Goal: Transaction & Acquisition: Obtain resource

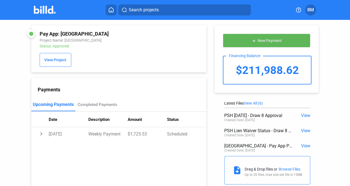
click at [261, 38] on span "add New Payment" at bounding box center [267, 40] width 30 height 4
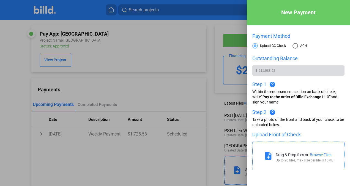
click at [219, 85] on div at bounding box center [175, 93] width 350 height 186
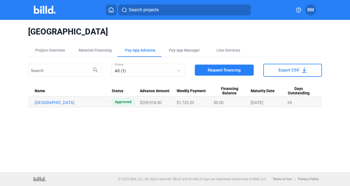
click at [237, 70] on span "Request financing" at bounding box center [224, 70] width 33 height 6
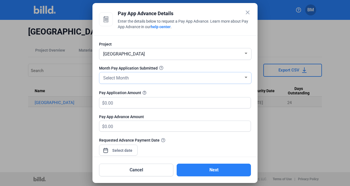
click at [151, 77] on div "Select Month" at bounding box center [172, 77] width 141 height 8
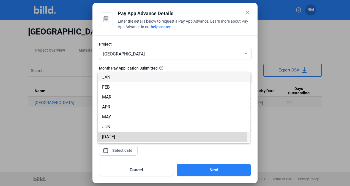
click at [126, 136] on span "JUL" at bounding box center [174, 137] width 144 height 10
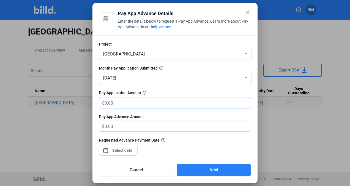
click at [137, 103] on input "text" at bounding box center [175, 102] width 140 height 11
type input "1"
type input "1.00"
type input "13"
type input "13.00"
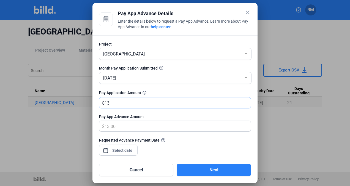
type input "133"
type input "133.00"
type input "1332"
type input "1,332.00"
type input "1,3327"
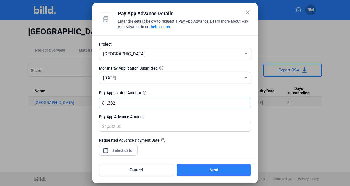
type input "13,327.00"
type input "13,3275"
type input "133,275.00"
type input "133,275.5"
type input "133,275.50"
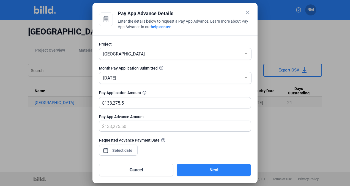
click at [138, 111] on div at bounding box center [175, 111] width 152 height 6
click at [132, 104] on input "133,275.5" at bounding box center [175, 102] width 140 height 11
type input "133,275.50"
click at [133, 112] on div at bounding box center [175, 111] width 152 height 6
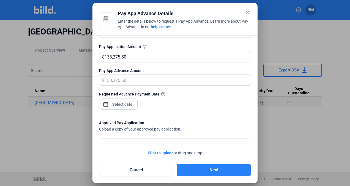
scroll to position [48, 0]
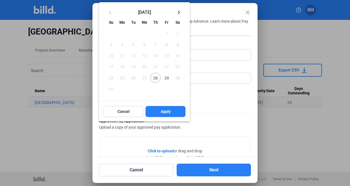
click at [127, 99] on div "close Pay App Advance Details Enter the details below to request a Pay App Adva…" at bounding box center [175, 93] width 350 height 186
click at [156, 79] on span "28" at bounding box center [156, 77] width 10 height 10
click at [157, 114] on button "Apply" at bounding box center [166, 111] width 40 height 11
type input "Aug 28, 2025"
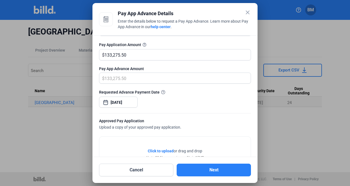
click at [183, 100] on div "Requested Advance Payment Date Aug 28, 2025" at bounding box center [175, 101] width 152 height 24
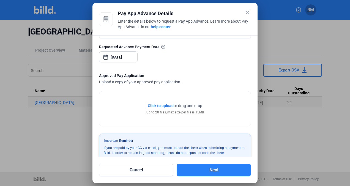
scroll to position [94, 0]
click at [165, 103] on span "Click to upload" at bounding box center [161, 104] width 26 height 4
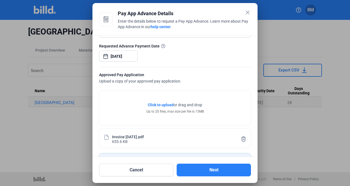
scroll to position [122, 0]
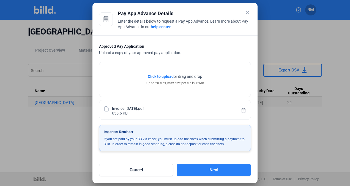
click at [162, 75] on span "Click to upload" at bounding box center [161, 76] width 26 height 4
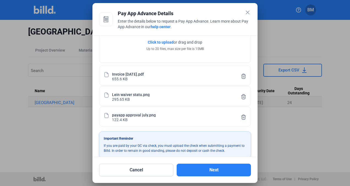
scroll to position [163, 0]
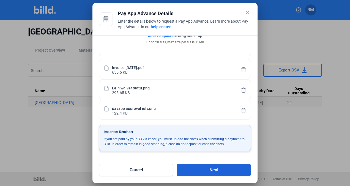
click at [203, 167] on button "Next" at bounding box center [214, 169] width 74 height 13
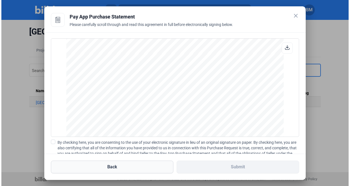
scroll to position [795, 0]
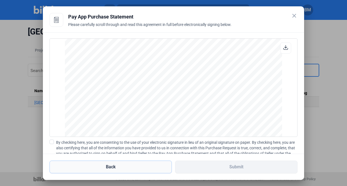
click at [146, 169] on button "Back" at bounding box center [111, 166] width 122 height 13
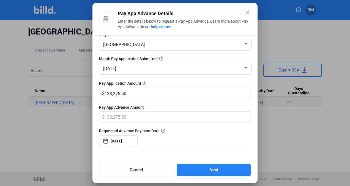
click at [133, 81] on div "Pay Application Amount help_outline" at bounding box center [175, 83] width 152 height 7
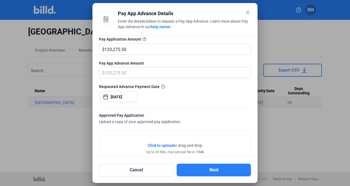
click at [129, 117] on div "Approved Pay Application" at bounding box center [175, 115] width 152 height 7
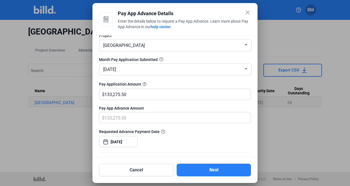
scroll to position [9, 0]
click at [161, 106] on div "Pay App Advance Amount" at bounding box center [175, 108] width 152 height 6
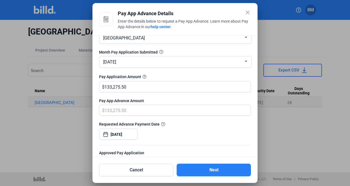
scroll to position [13, 0]
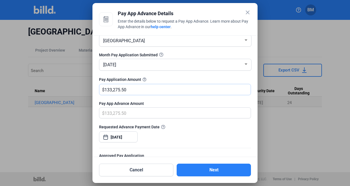
click at [133, 89] on input "133,275.50" at bounding box center [178, 89] width 146 height 11
click at [133, 76] on div "Pay Application Amount help_outline" at bounding box center [175, 79] width 152 height 7
drag, startPoint x: 103, startPoint y: 103, endPoint x: 147, endPoint y: 104, distance: 44.1
click at [147, 104] on div "Pay App Advance Amount" at bounding box center [175, 103] width 152 height 6
click at [103, 113] on div "$ 133,275.50" at bounding box center [171, 112] width 145 height 11
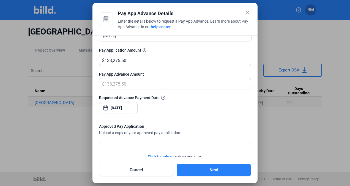
scroll to position [43, 0]
click at [130, 70] on div at bounding box center [175, 69] width 152 height 6
click at [119, 75] on div "Pay App Advance Amount" at bounding box center [175, 74] width 152 height 6
drag, startPoint x: 122, startPoint y: 73, endPoint x: 97, endPoint y: 72, distance: 24.8
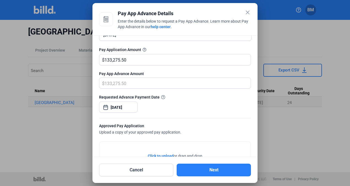
click at [97, 72] on div "Project Panhandle State Hospital Month Pay Application Submitted JUL Pay Applic…" at bounding box center [174, 95] width 165 height 121
drag, startPoint x: 97, startPoint y: 72, endPoint x: 124, endPoint y: 72, distance: 27.0
click at [124, 72] on div "Pay App Advance Amount" at bounding box center [175, 74] width 152 height 6
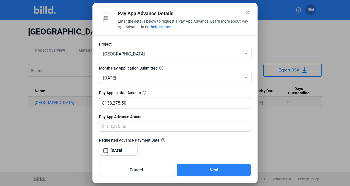
scroll to position [163, 0]
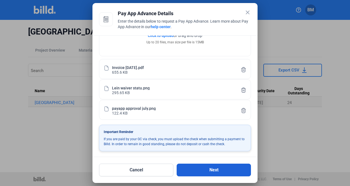
click at [226, 168] on button "Next" at bounding box center [214, 169] width 74 height 13
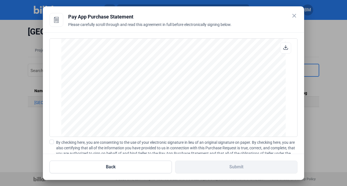
scroll to position [51, 0]
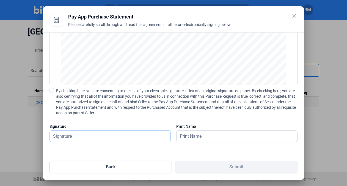
click at [96, 135] on input "text" at bounding box center [110, 135] width 121 height 11
type input "[PERSON_NAME]"
click at [189, 145] on div at bounding box center [236, 145] width 121 height 6
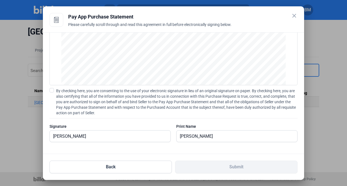
click at [52, 88] on span at bounding box center [52, 90] width 4 height 4
click at [0, 0] on input "By checking here, you are consenting to the use of your electronic signature in…" at bounding box center [0, 0] width 0 height 0
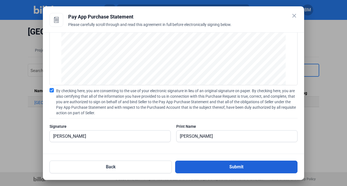
click at [218, 172] on button "Submit" at bounding box center [236, 166] width 122 height 13
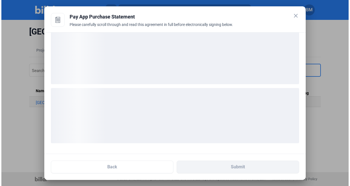
scroll to position [9, 0]
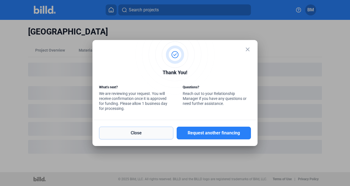
click at [164, 131] on button "Close" at bounding box center [136, 132] width 74 height 13
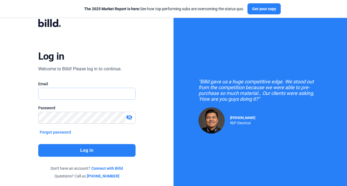
type input "[EMAIL_ADDRESS][DOMAIN_NAME]"
click at [85, 146] on button "Log in" at bounding box center [86, 150] width 97 height 13
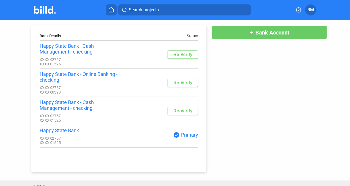
click at [175, 112] on button "Re-Verify" at bounding box center [183, 111] width 31 height 8
